Goal: Task Accomplishment & Management: Use online tool/utility

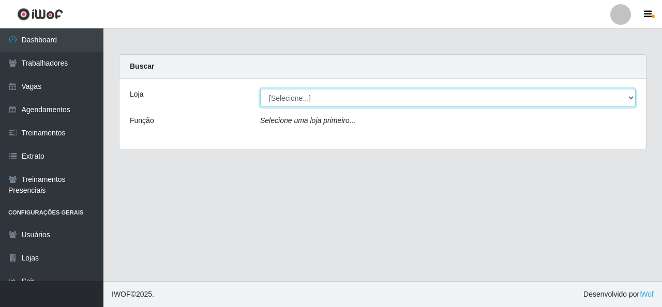
click at [604, 100] on select "[Selecione...] Rede Econômico - Malvinas Rede Econômico - Prata" at bounding box center [448, 98] width 376 height 18
select select "194"
click at [260, 89] on select "[Selecione...] Rede Econômico - Malvinas Rede Econômico - Prata" at bounding box center [448, 98] width 376 height 18
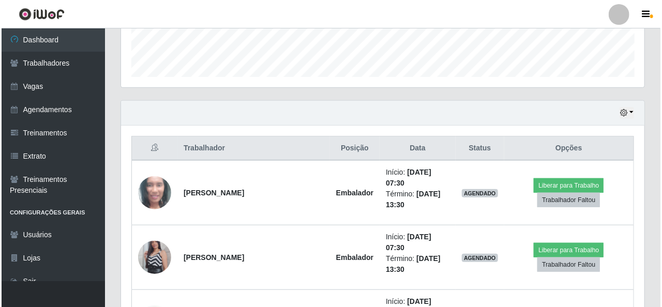
scroll to position [310, 0]
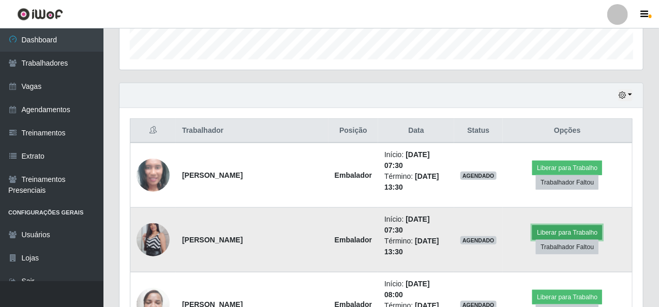
click at [535, 226] on button "Liberar para Trabalho" at bounding box center [567, 233] width 70 height 14
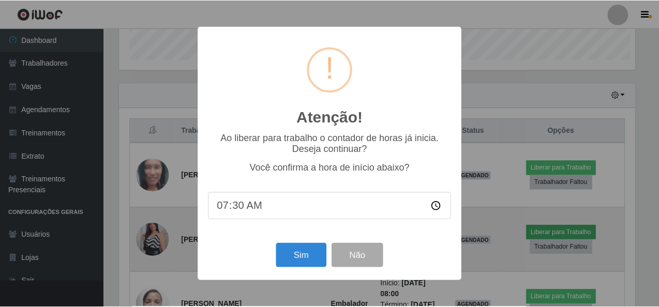
scroll to position [215, 519]
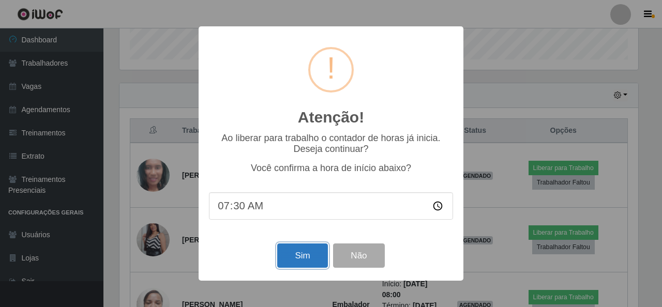
click at [300, 255] on button "Sim" at bounding box center [302, 256] width 50 height 24
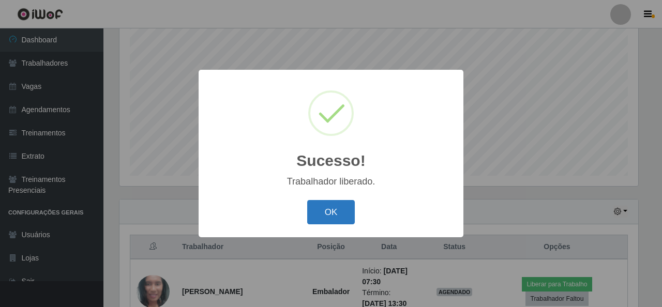
click at [330, 215] on button "OK" at bounding box center [331, 212] width 48 height 24
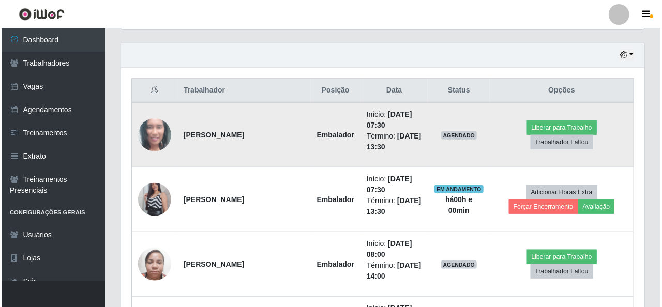
scroll to position [401, 0]
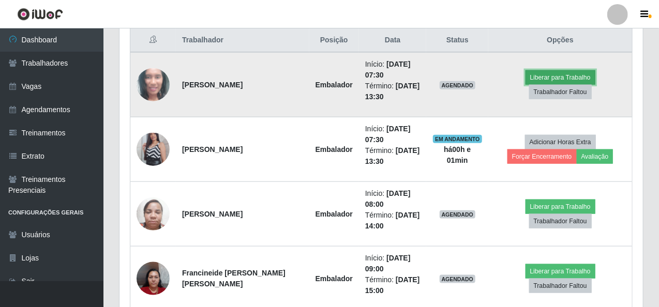
click at [532, 85] on button "Liberar para Trabalho" at bounding box center [561, 77] width 70 height 14
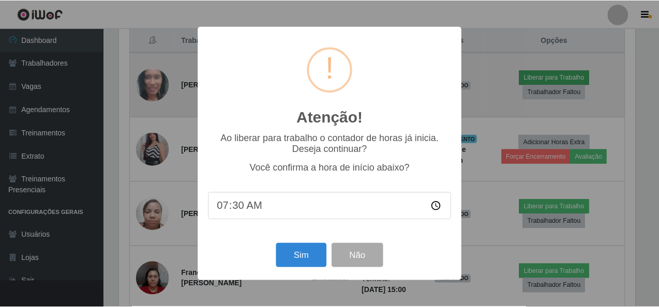
scroll to position [215, 519]
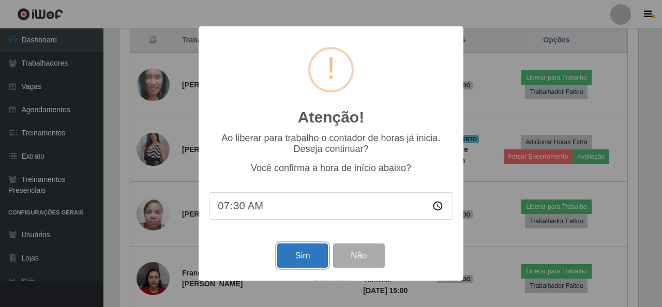
click at [292, 257] on button "Sim" at bounding box center [302, 256] width 50 height 24
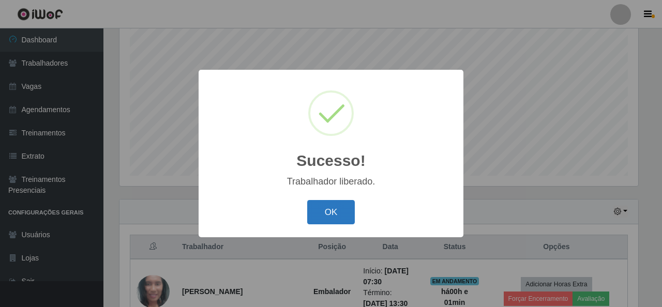
click at [327, 215] on button "OK" at bounding box center [331, 212] width 48 height 24
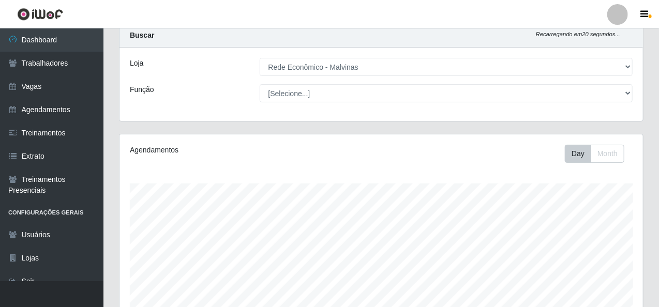
scroll to position [0, 0]
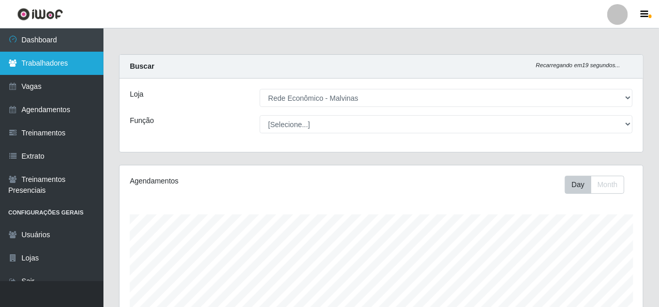
click at [71, 75] on link "Trabalhadores" at bounding box center [51, 63] width 103 height 23
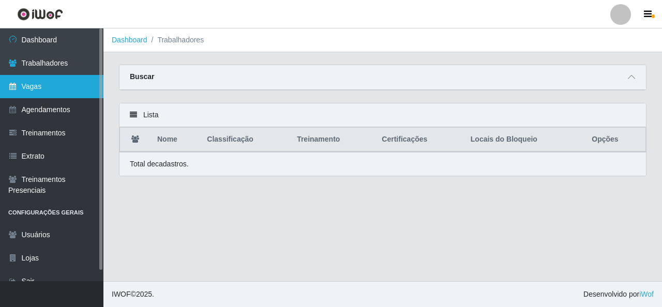
click at [69, 85] on link "Vagas" at bounding box center [51, 86] width 103 height 23
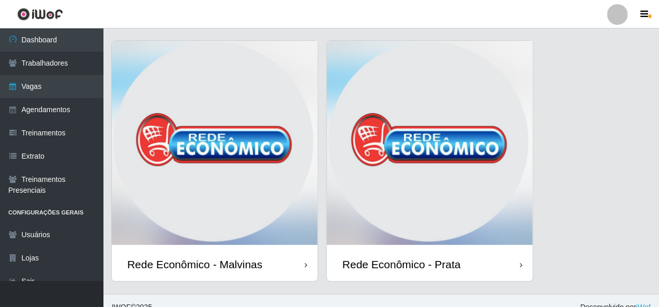
scroll to position [37, 0]
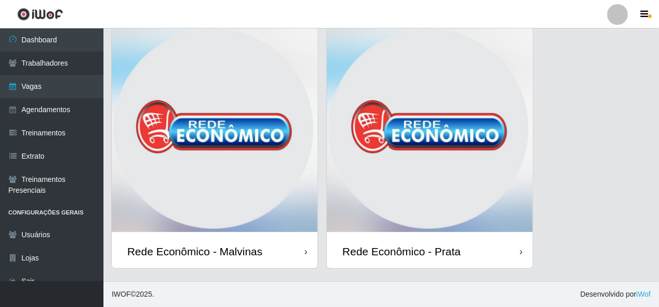
click at [275, 107] on img at bounding box center [215, 131] width 206 height 207
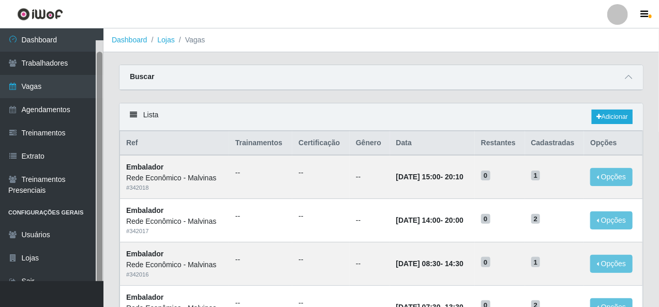
scroll to position [12, 0]
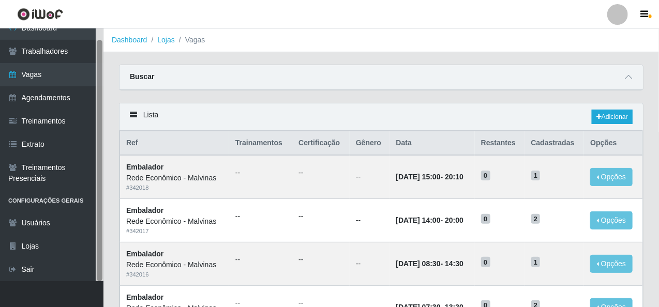
click at [96, 87] on div at bounding box center [100, 154] width 8 height 253
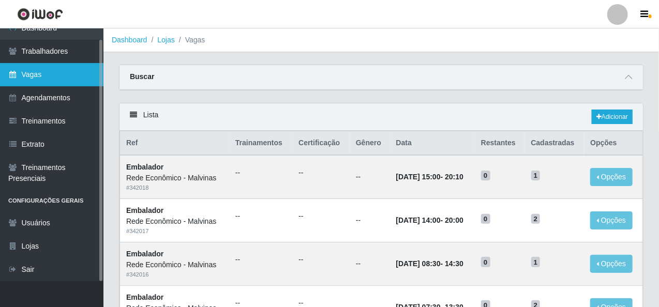
click at [65, 72] on link "Vagas" at bounding box center [51, 74] width 103 height 23
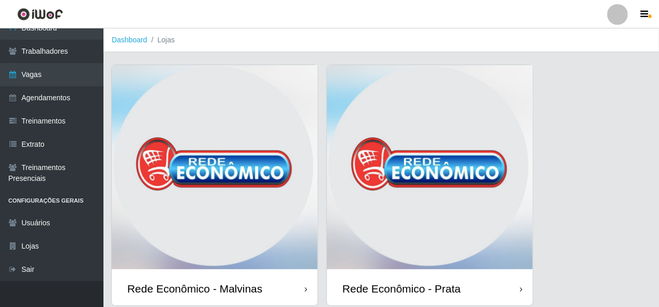
click at [281, 117] on img at bounding box center [215, 168] width 206 height 207
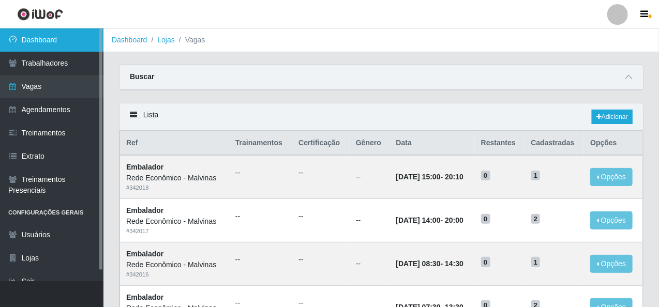
click at [63, 38] on link "Dashboard" at bounding box center [51, 39] width 103 height 23
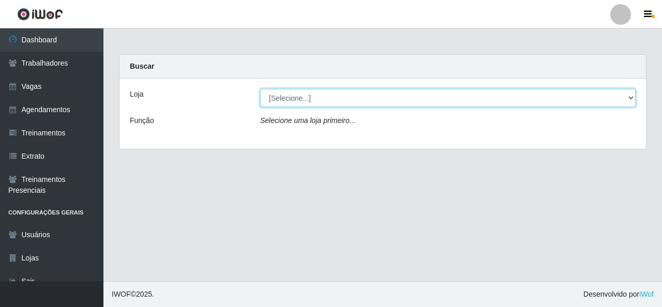
click at [288, 94] on select "[Selecione...] Rede Econômico - Malvinas Rede Econômico - Prata" at bounding box center [448, 98] width 376 height 18
select select "194"
click at [260, 89] on select "[Selecione...] Rede Econômico - Malvinas Rede Econômico - Prata" at bounding box center [448, 98] width 376 height 18
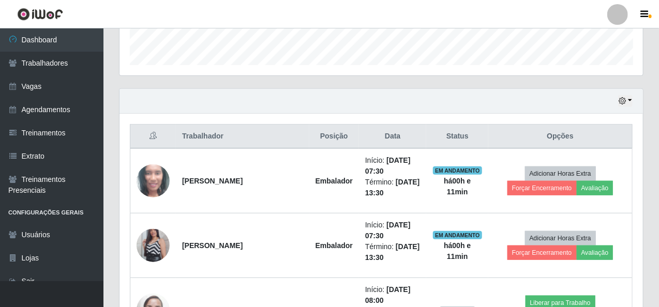
scroll to position [245, 0]
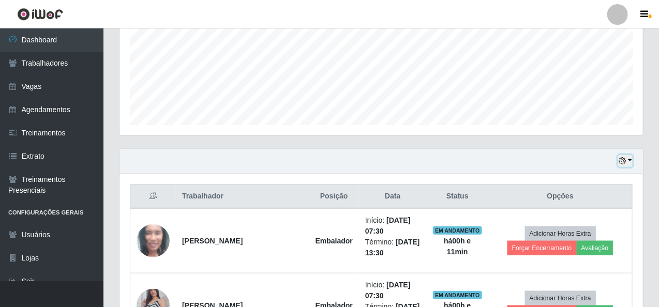
click at [631, 158] on button "button" at bounding box center [625, 161] width 14 height 12
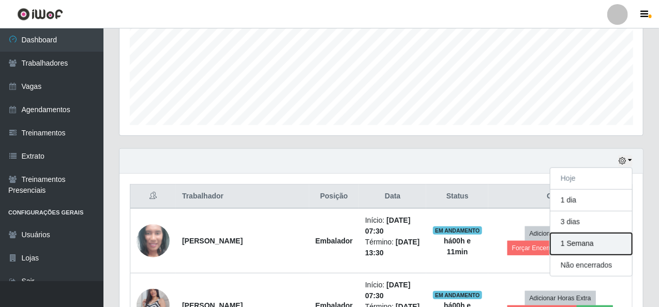
click at [585, 239] on button "1 Semana" at bounding box center [591, 244] width 82 height 22
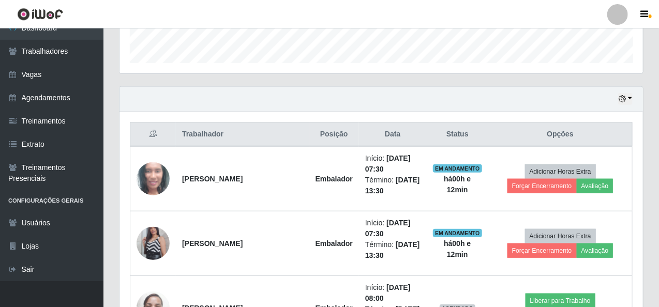
scroll to position [296, 0]
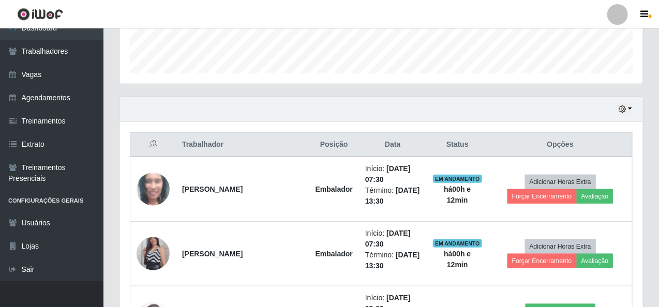
click at [634, 106] on div "Hoje 1 dia 3 dias 1 Semana Não encerrados" at bounding box center [382, 109] width 524 height 25
click at [632, 106] on button "button" at bounding box center [625, 109] width 14 height 12
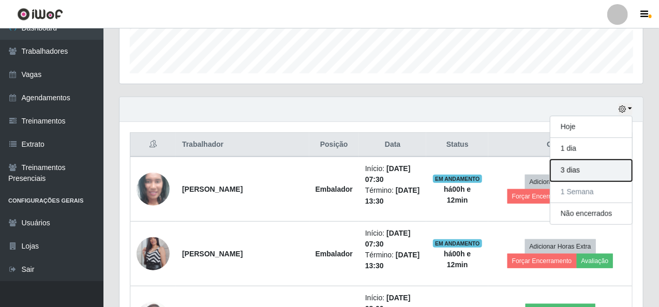
click at [576, 161] on button "3 dias" at bounding box center [591, 171] width 82 height 22
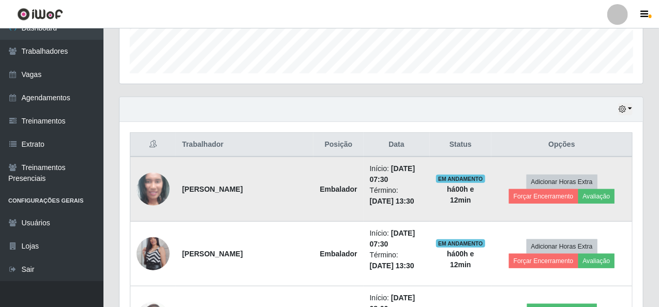
click at [627, 209] on td "Adicionar Horas Extra Forçar Encerramento Avaliação" at bounding box center [561, 189] width 141 height 65
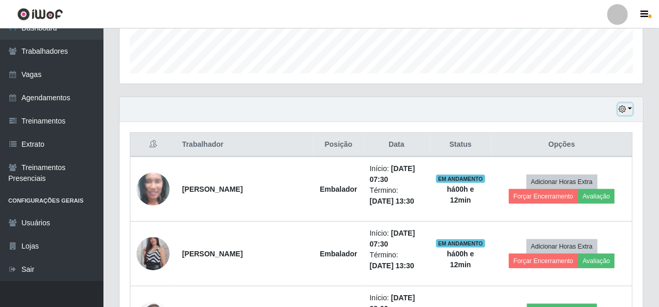
click at [631, 108] on button "button" at bounding box center [625, 109] width 14 height 12
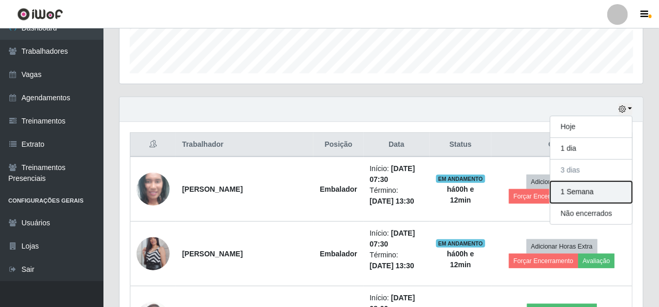
click at [600, 192] on button "1 Semana" at bounding box center [591, 193] width 82 height 22
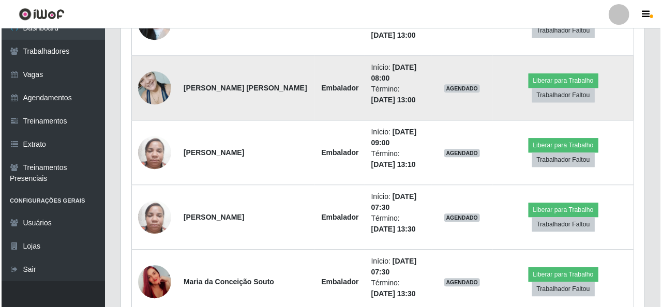
scroll to position [1109, 0]
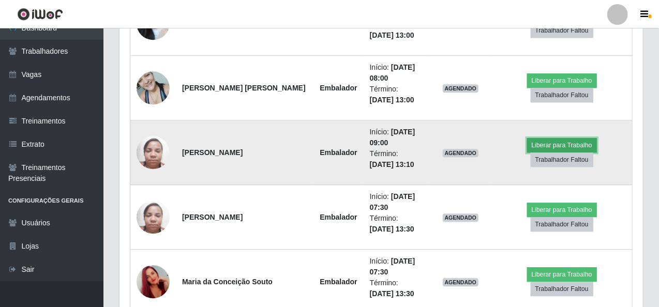
click at [527, 153] on button "Liberar para Trabalho" at bounding box center [562, 145] width 70 height 14
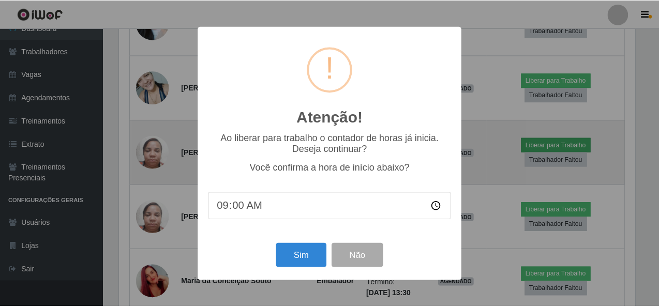
scroll to position [215, 519]
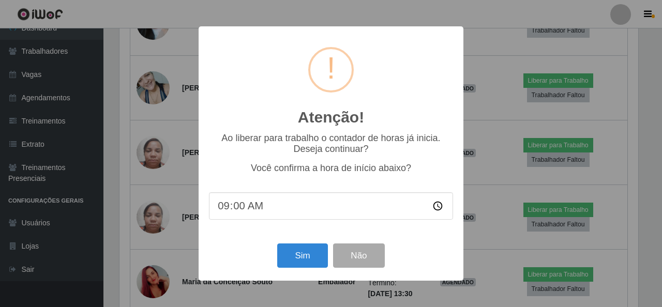
click at [503, 15] on div "Atenção! × Ao liberar para trabalho o contador de horas já inicia. Deseja conti…" at bounding box center [331, 153] width 662 height 307
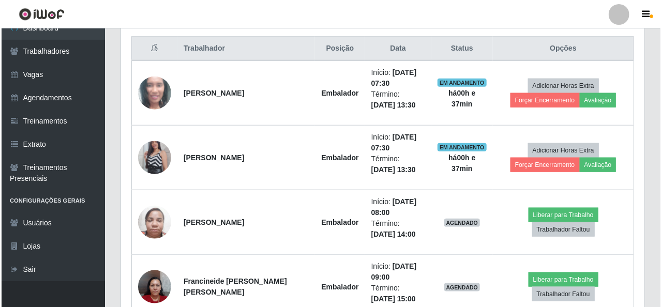
scroll to position [385, 0]
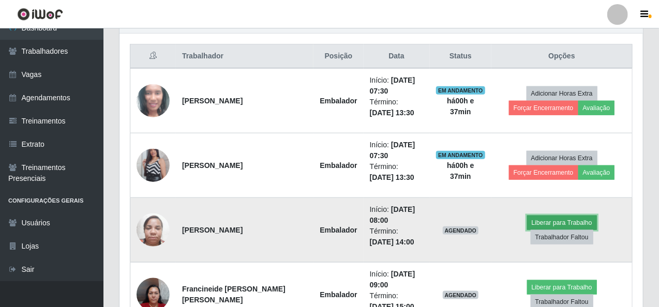
click at [527, 221] on button "Liberar para Trabalho" at bounding box center [562, 223] width 70 height 14
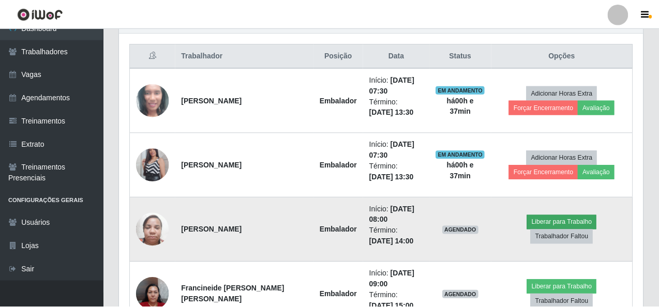
scroll to position [215, 519]
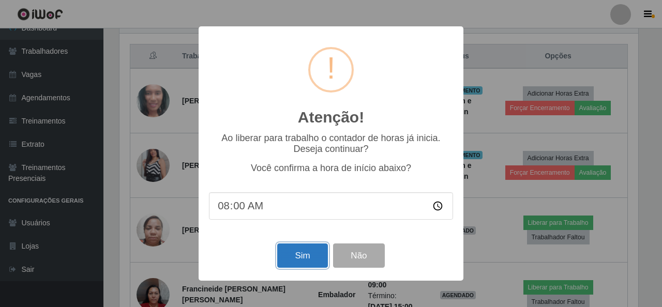
click at [314, 257] on button "Sim" at bounding box center [302, 256] width 50 height 24
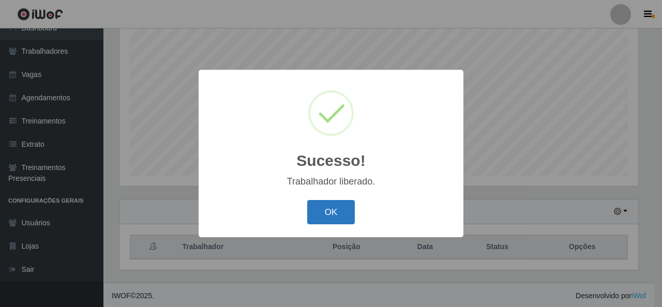
click at [327, 209] on button "OK" at bounding box center [331, 212] width 48 height 24
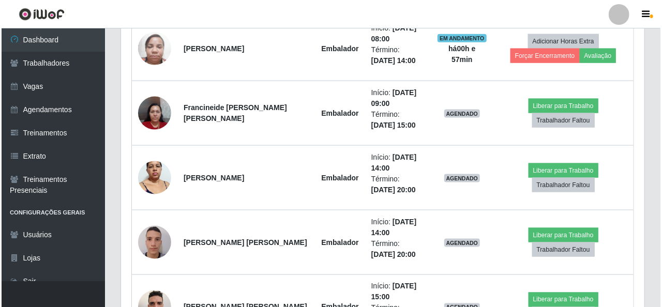
scroll to position [569, 0]
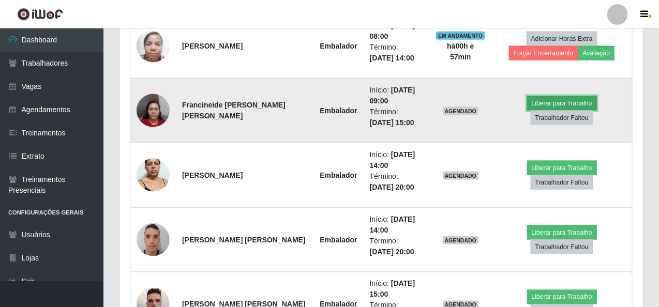
click at [527, 106] on button "Liberar para Trabalho" at bounding box center [562, 103] width 70 height 14
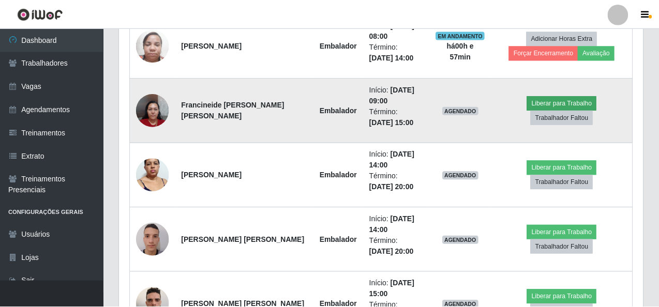
scroll to position [215, 519]
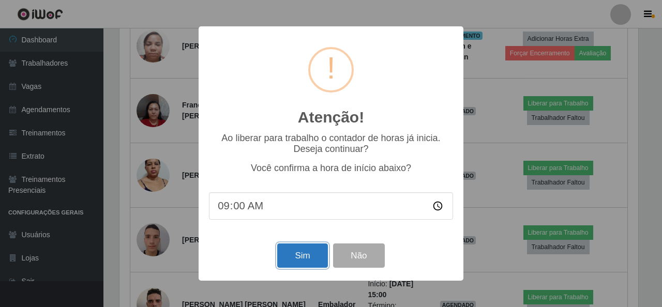
click at [307, 259] on button "Sim" at bounding box center [302, 256] width 50 height 24
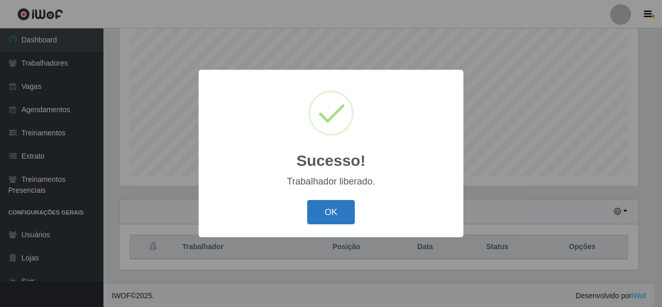
click at [338, 210] on button "OK" at bounding box center [331, 212] width 48 height 24
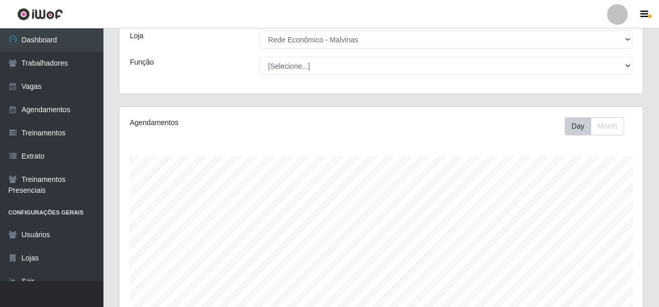
scroll to position [0, 0]
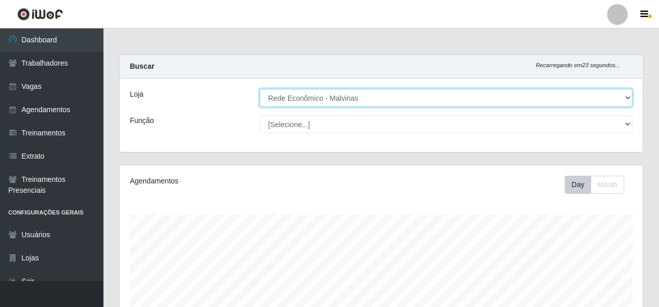
click at [307, 99] on select "[Selecione...] Rede Econômico - Malvinas Rede Econômico - Prata" at bounding box center [447, 98] width 374 height 18
click at [260, 89] on select "[Selecione...] Rede Econômico - Malvinas Rede Econômico - Prata" at bounding box center [447, 98] width 374 height 18
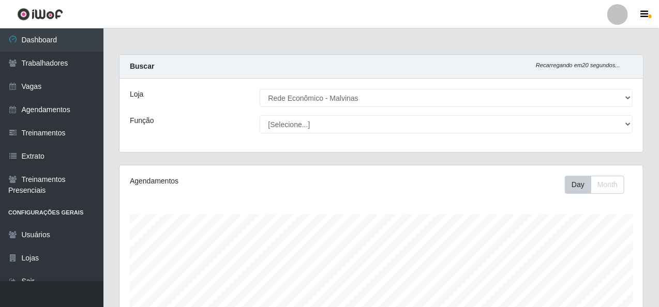
click at [305, 177] on div "Agendamentos" at bounding box center [230, 181] width 201 height 11
